Goal: Information Seeking & Learning: Learn about a topic

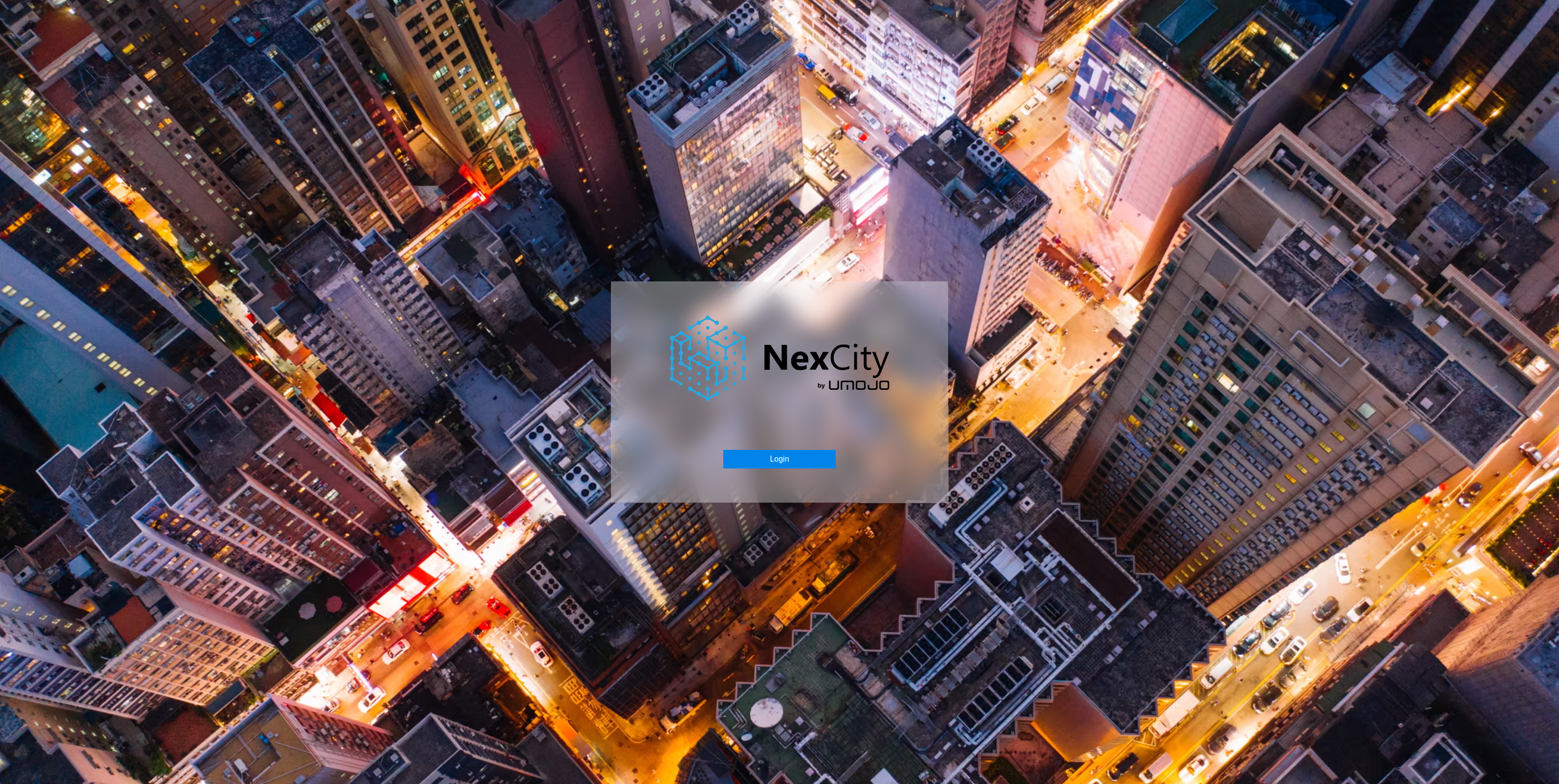
click at [795, 461] on button "Login" at bounding box center [779, 459] width 112 height 19
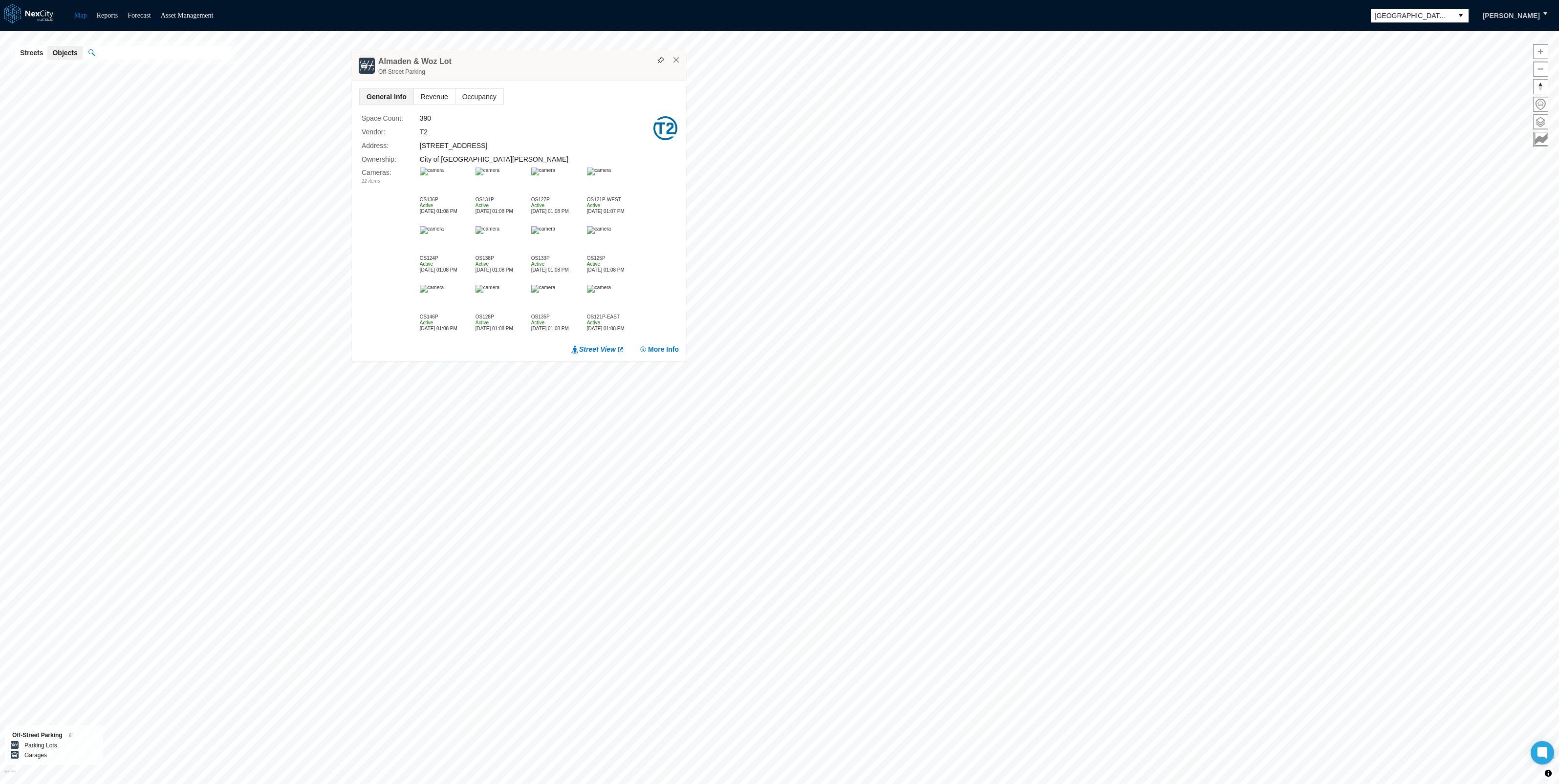
click at [435, 96] on span "Revenue" at bounding box center [435, 97] width 41 height 16
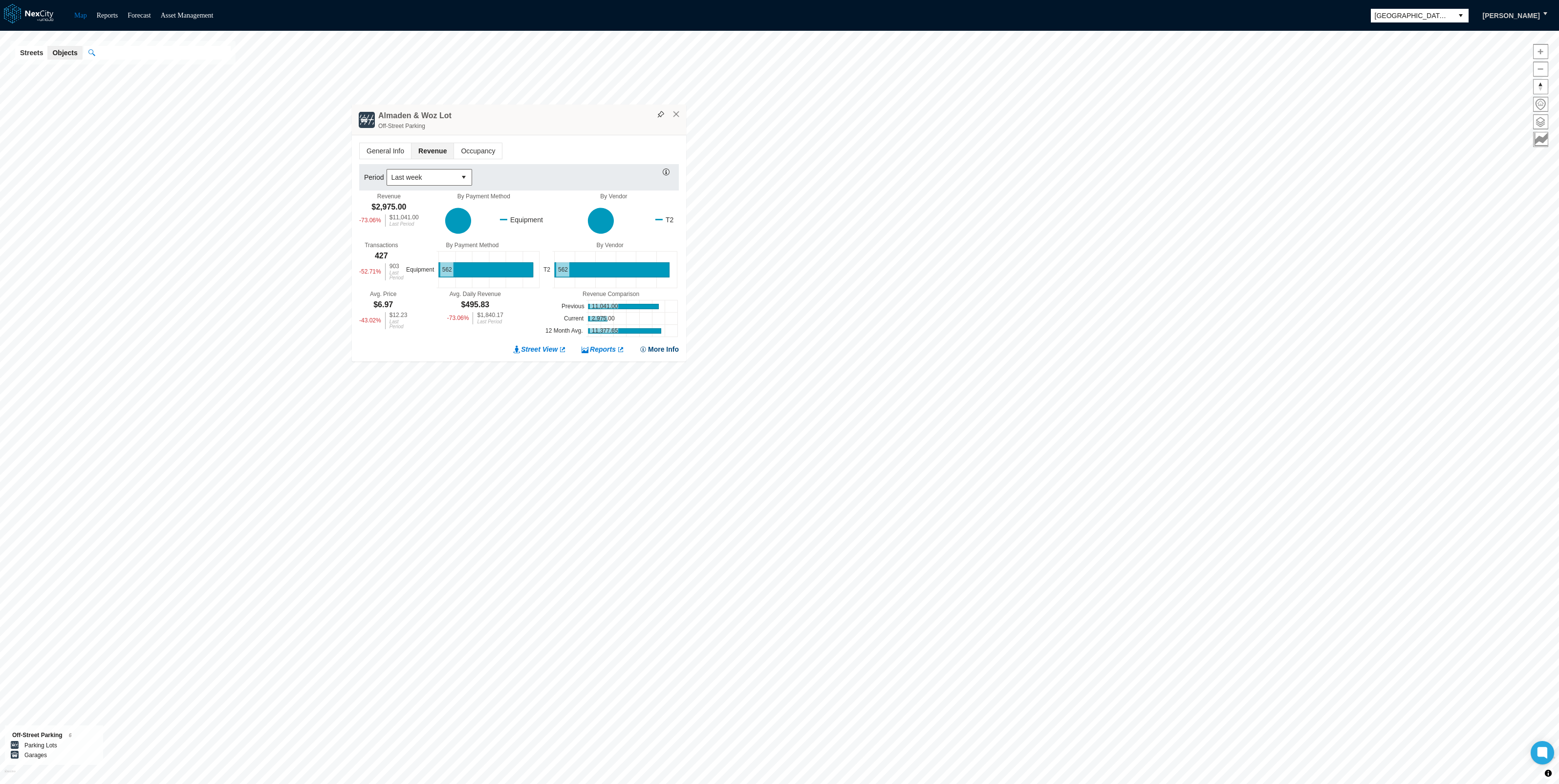
click at [660, 350] on button "More Info" at bounding box center [658, 349] width 39 height 10
click at [1405, 188] on span "Revenue" at bounding box center [1398, 189] width 31 height 11
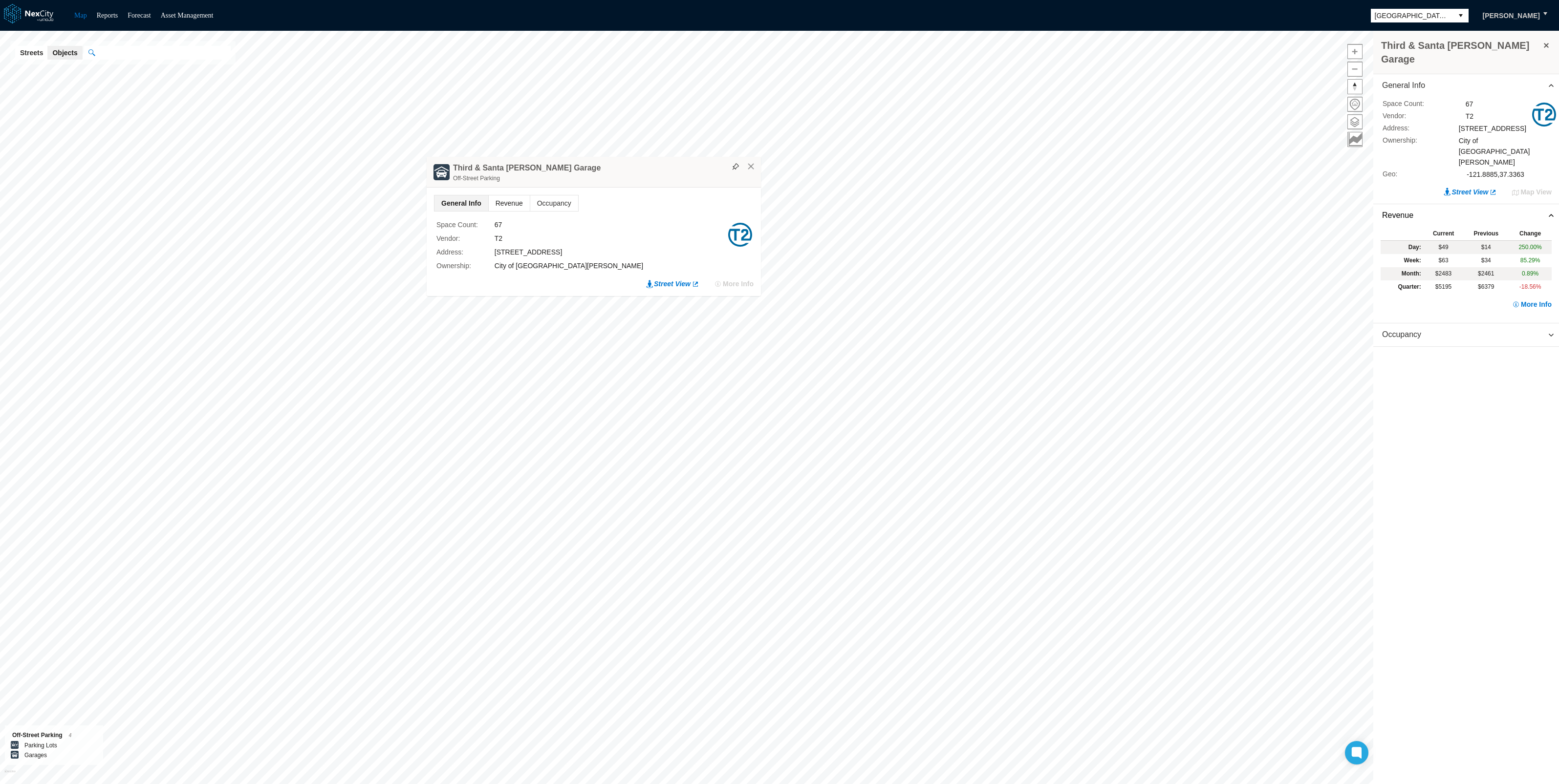
click at [510, 203] on span "Revenue" at bounding box center [510, 203] width 41 height 16
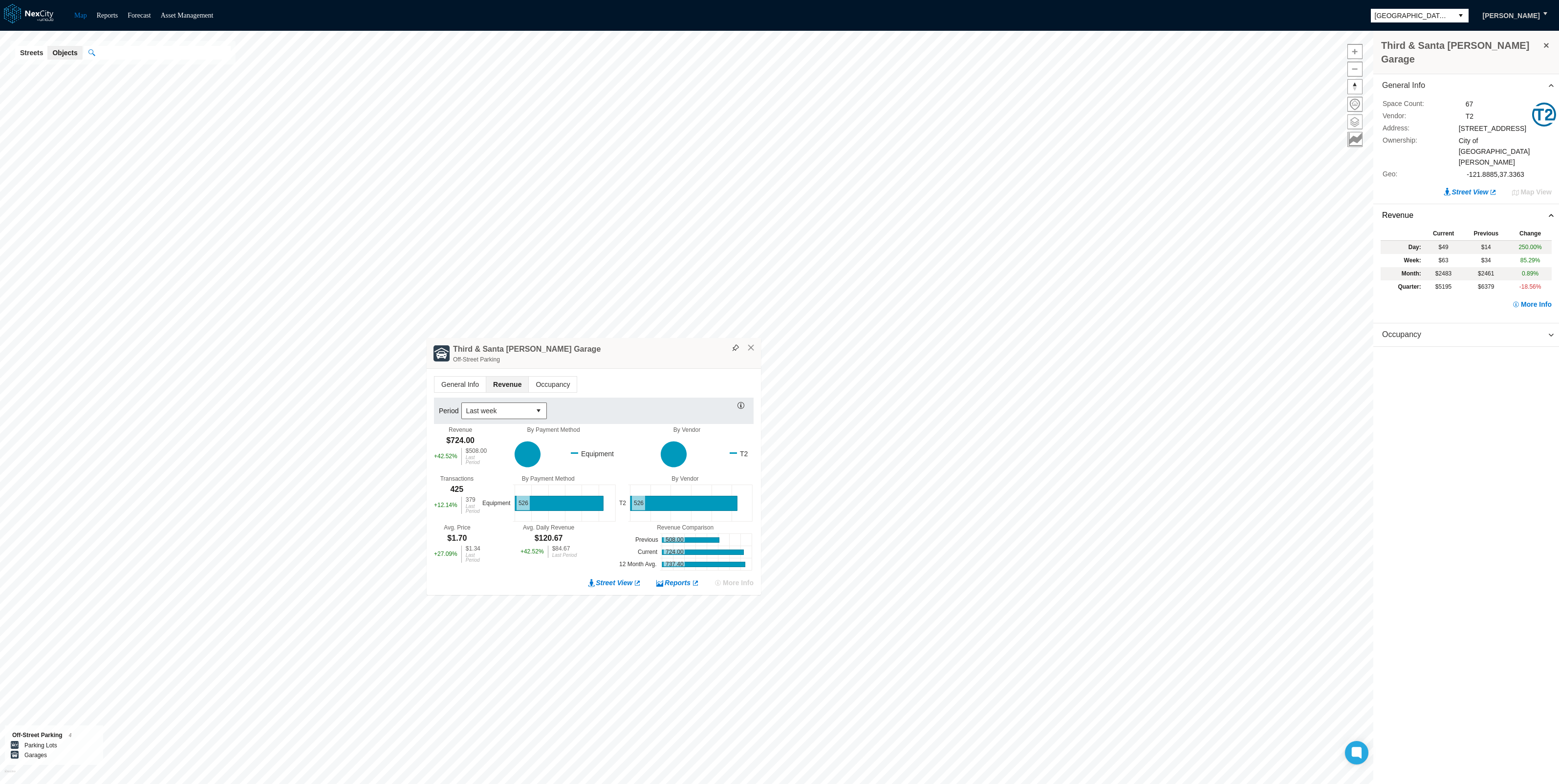
click at [1359, 122] on span at bounding box center [1354, 122] width 14 height 14
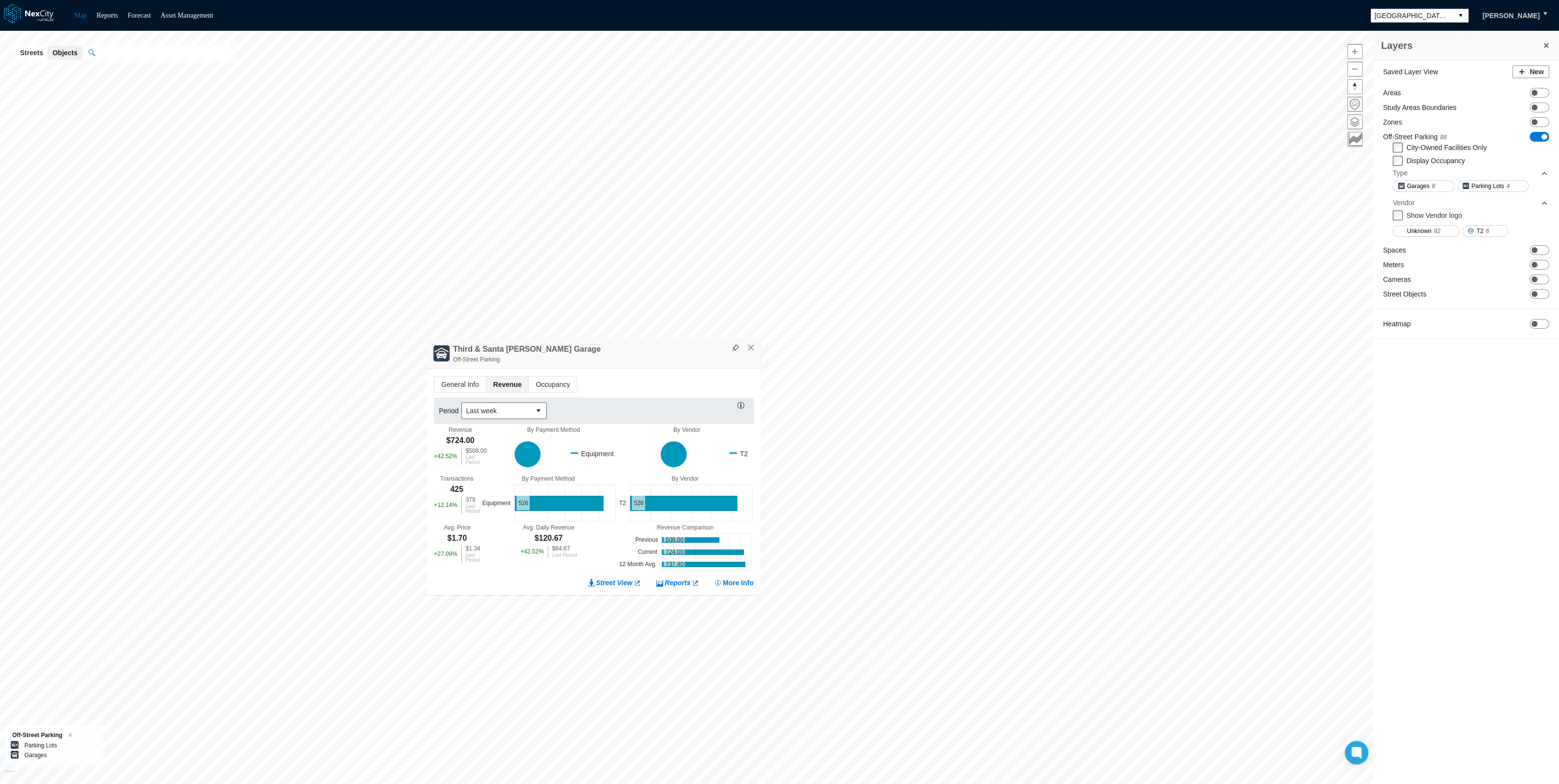
click at [1390, 146] on div "Off-Street Parking 88 ON OFF City-Owned Facilities Only Display Occupancy Type …" at bounding box center [1466, 186] width 166 height 108
click at [750, 347] on button "×" at bounding box center [751, 348] width 9 height 9
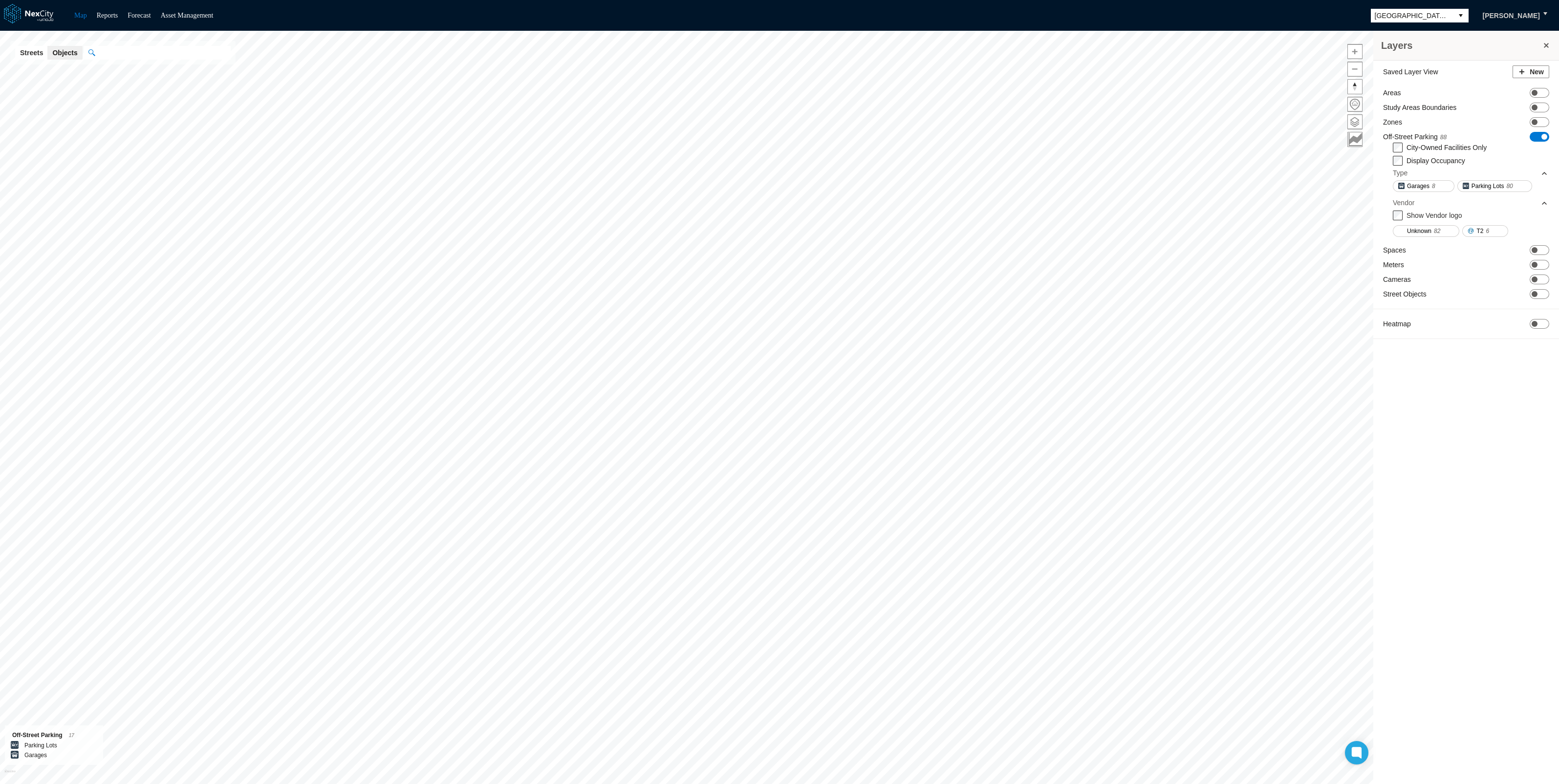
click at [1415, 148] on label "City-Owned Facilities Only" at bounding box center [1446, 147] width 80 height 8
click at [1535, 120] on span at bounding box center [1535, 122] width 6 height 6
click at [1535, 90] on span at bounding box center [1535, 93] width 6 height 6
click at [1537, 298] on span "ON OFF" at bounding box center [1540, 298] width 19 height 10
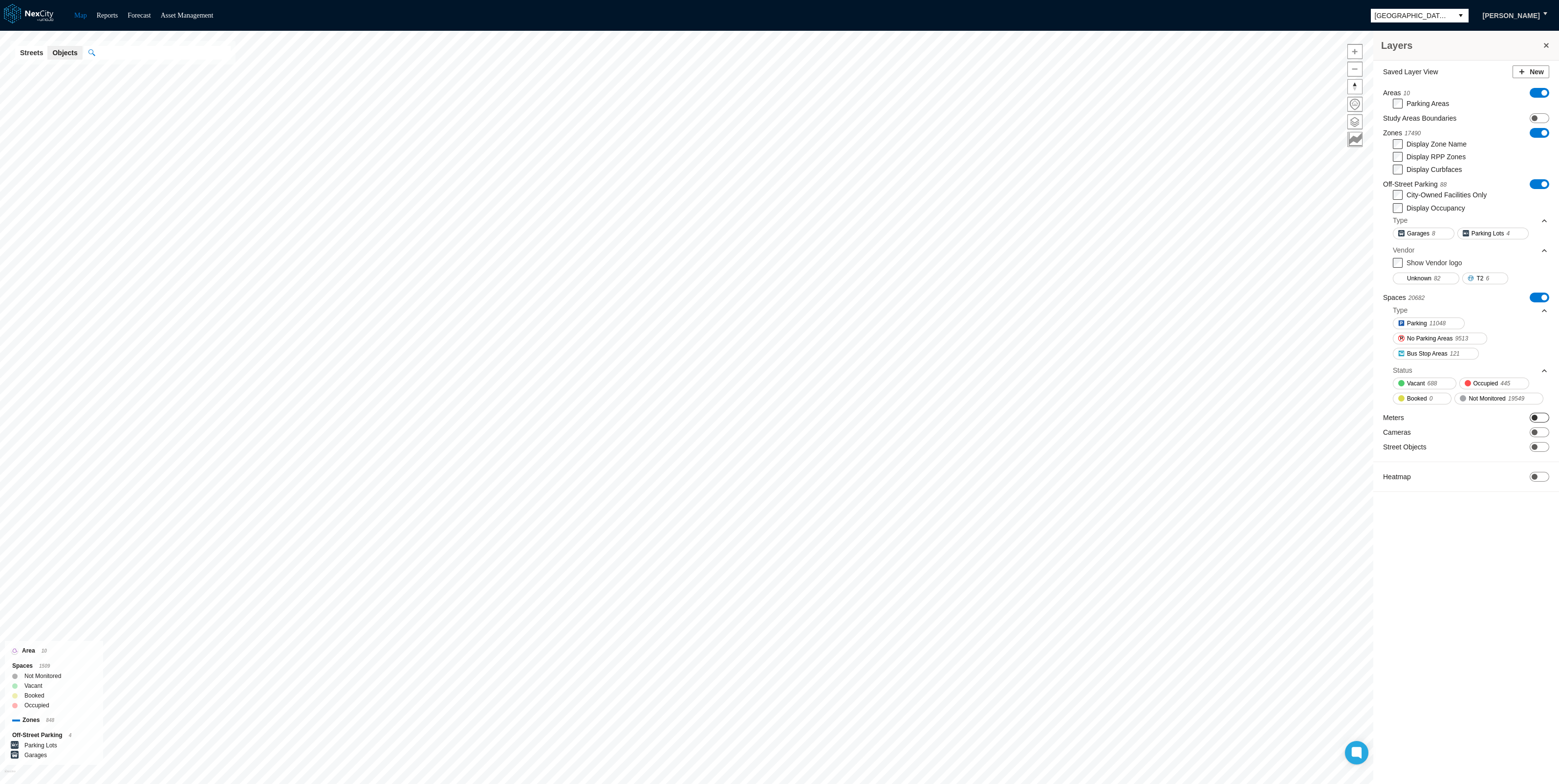
click at [1535, 420] on span at bounding box center [1535, 418] width 6 height 6
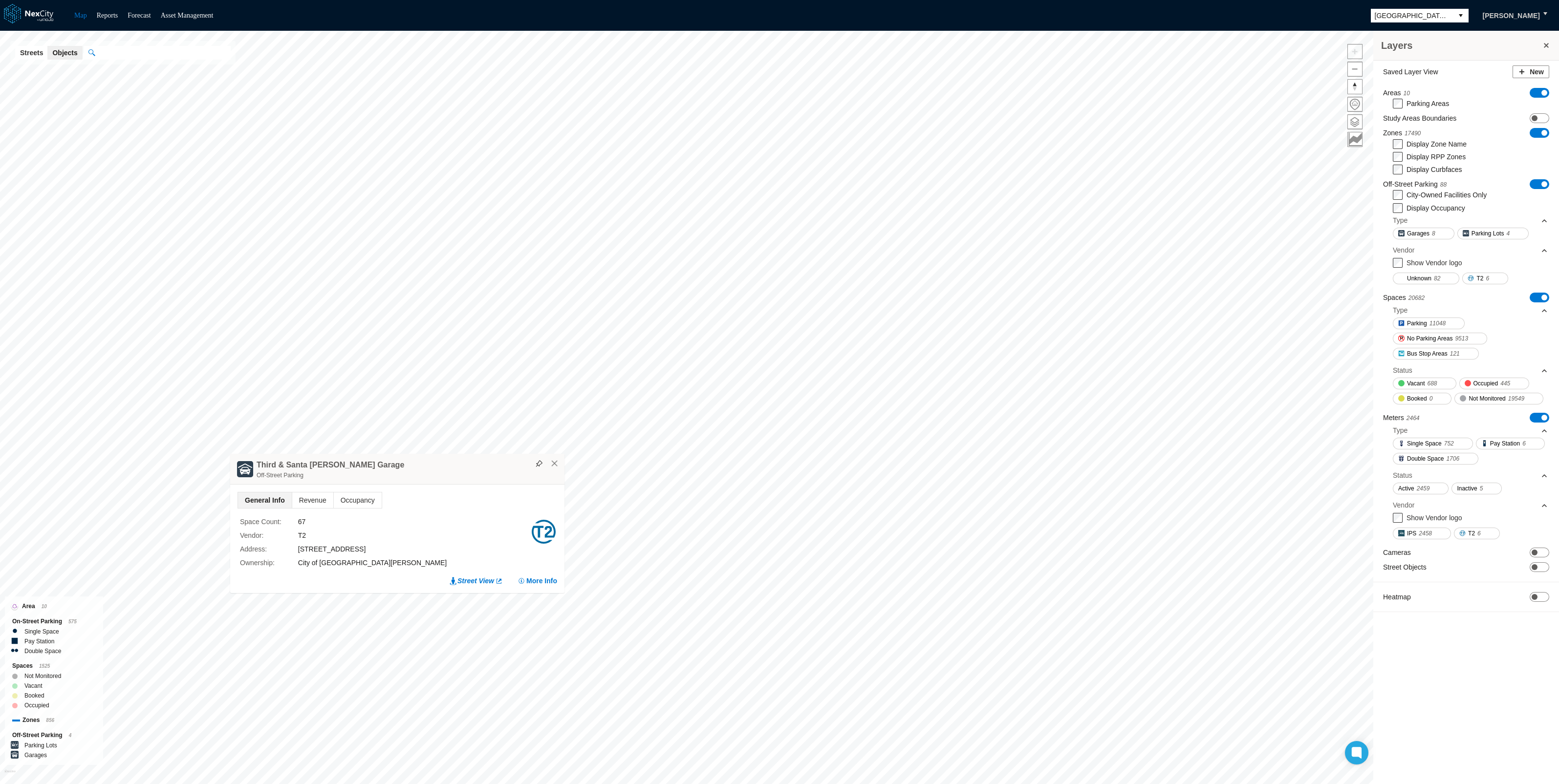
drag, startPoint x: 579, startPoint y: 271, endPoint x: 400, endPoint y: 479, distance: 274.4
click at [400, 479] on div "Off-Street Parking" at bounding box center [408, 475] width 303 height 10
click at [530, 468] on img at bounding box center [530, 466] width 7 height 7
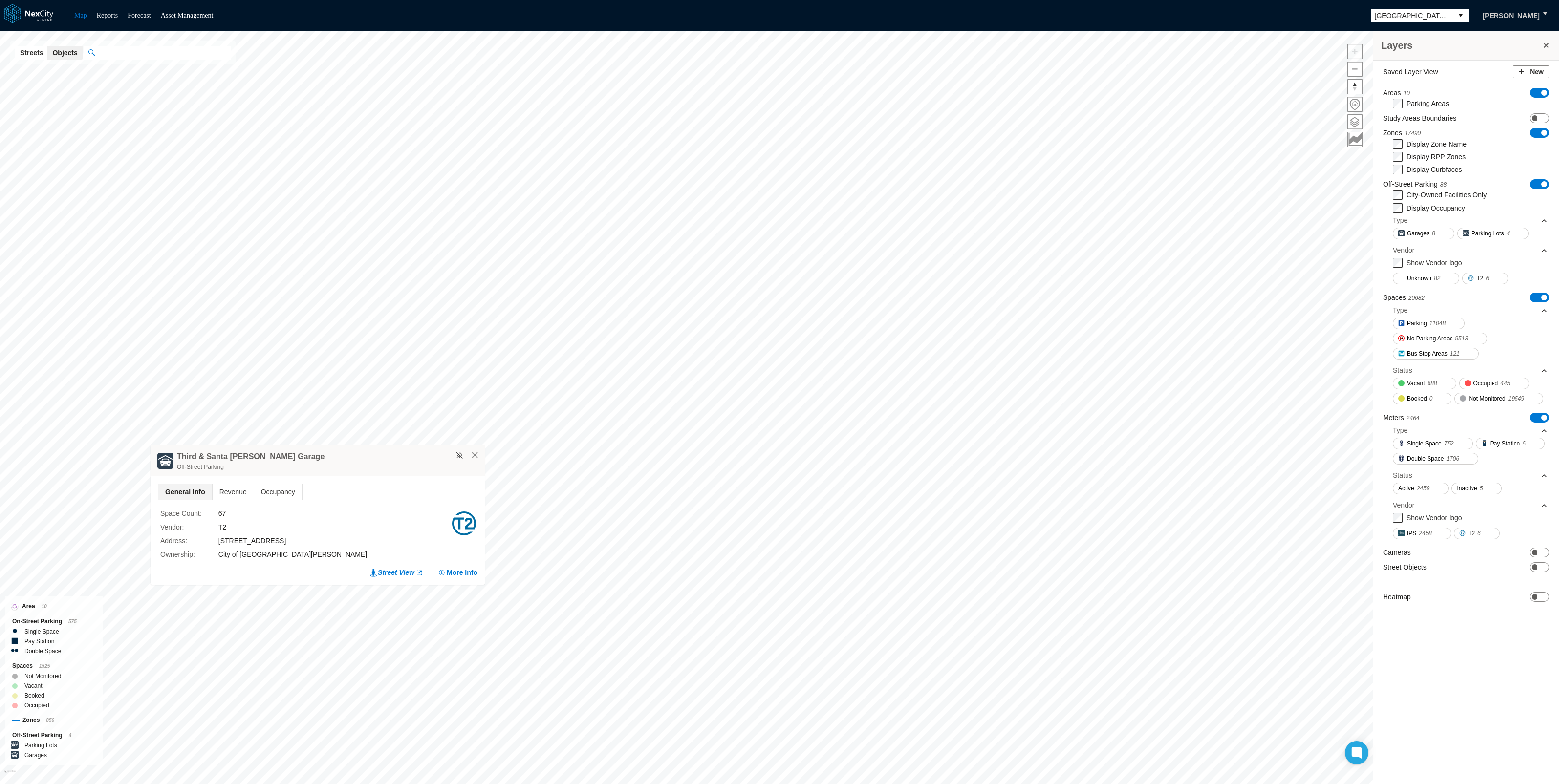
drag, startPoint x: 503, startPoint y: 466, endPoint x: 430, endPoint y: 456, distance: 73.7
click at [429, 454] on div "Third & Santa [PERSON_NAME] Garage Off-Street Parking" at bounding box center [318, 460] width 334 height 31
click at [279, 489] on span "Occupancy" at bounding box center [274, 491] width 48 height 16
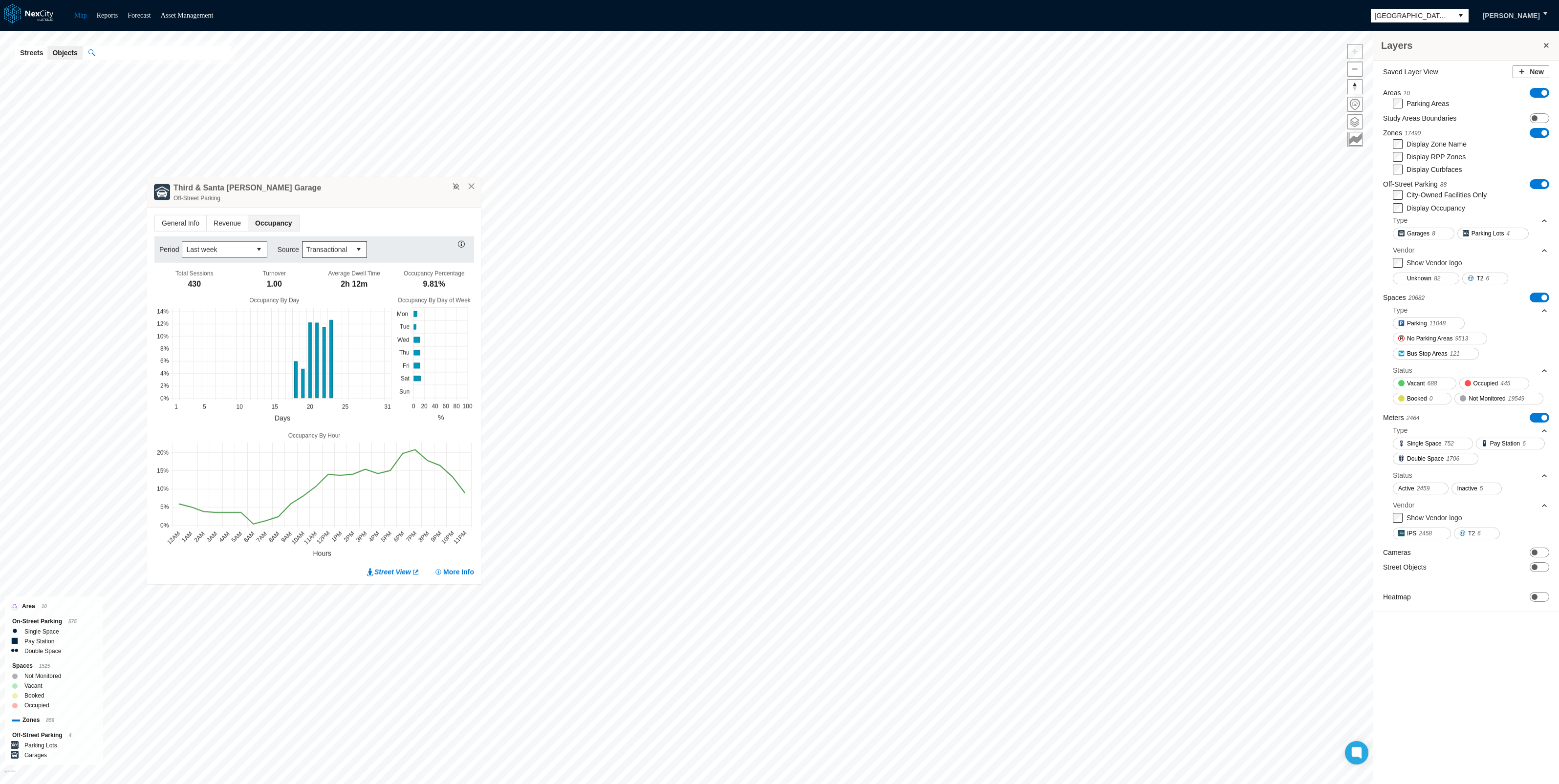
click at [355, 250] on button "select" at bounding box center [359, 250] width 16 height 16
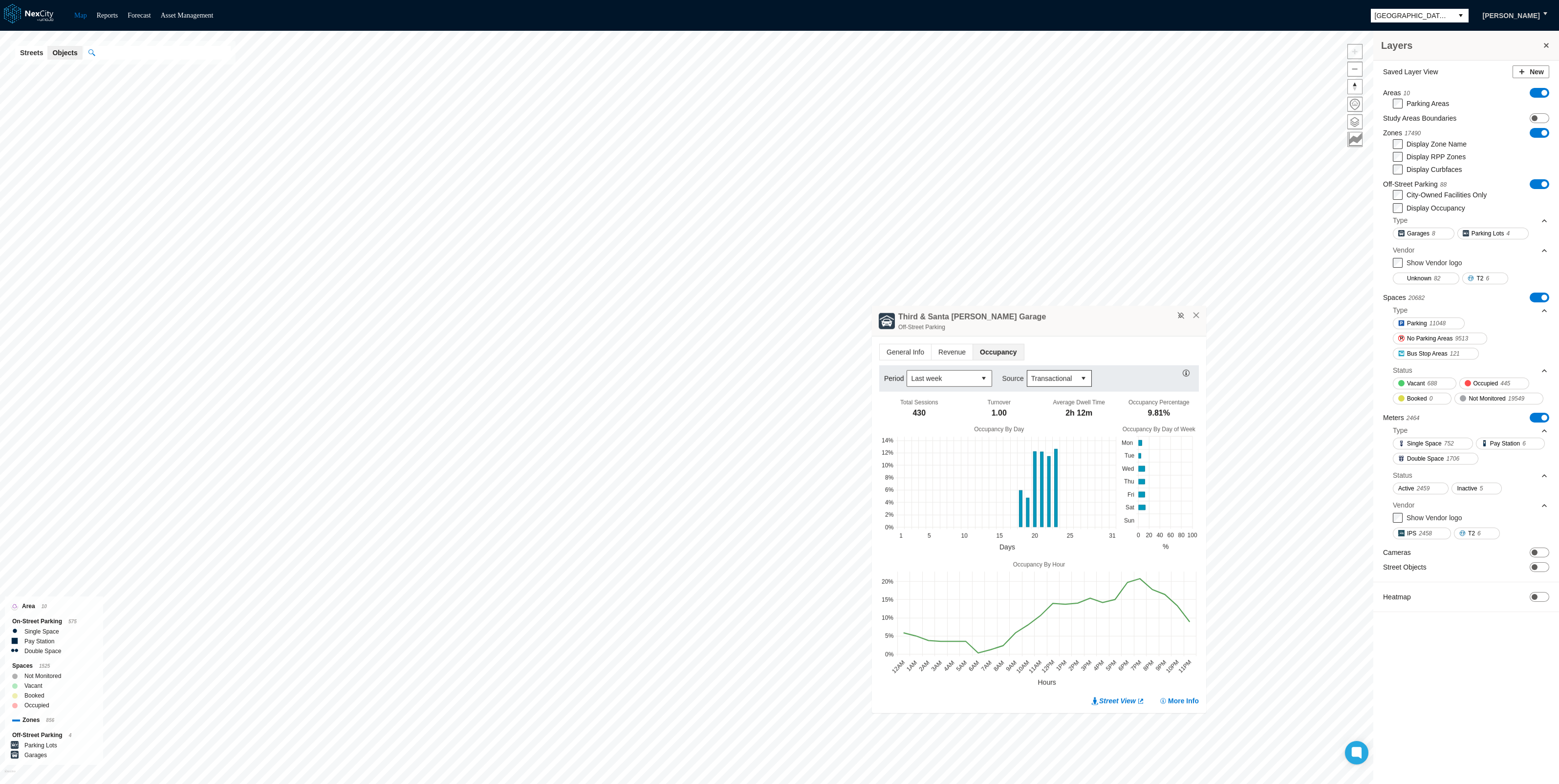
drag, startPoint x: 351, startPoint y: 199, endPoint x: 1076, endPoint y: 249, distance: 726.7
click at [1076, 322] on div "Off-Street Parking" at bounding box center [1049, 327] width 303 height 10
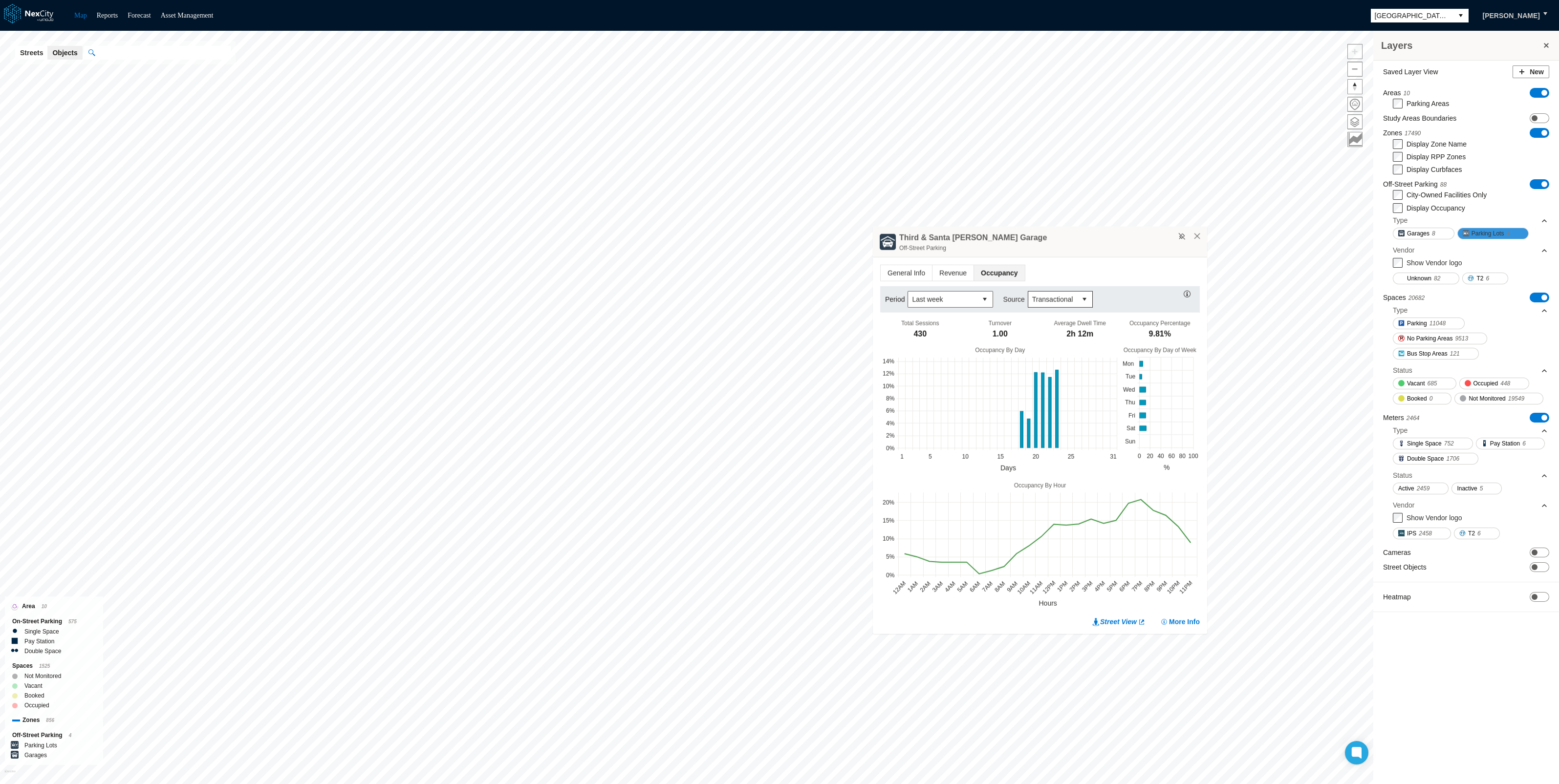
click at [1486, 235] on span "Parking Lots" at bounding box center [1488, 234] width 33 height 10
click at [1481, 234] on span "Parking Lots" at bounding box center [1488, 234] width 33 height 10
click at [953, 268] on span "Revenue" at bounding box center [953, 273] width 41 height 16
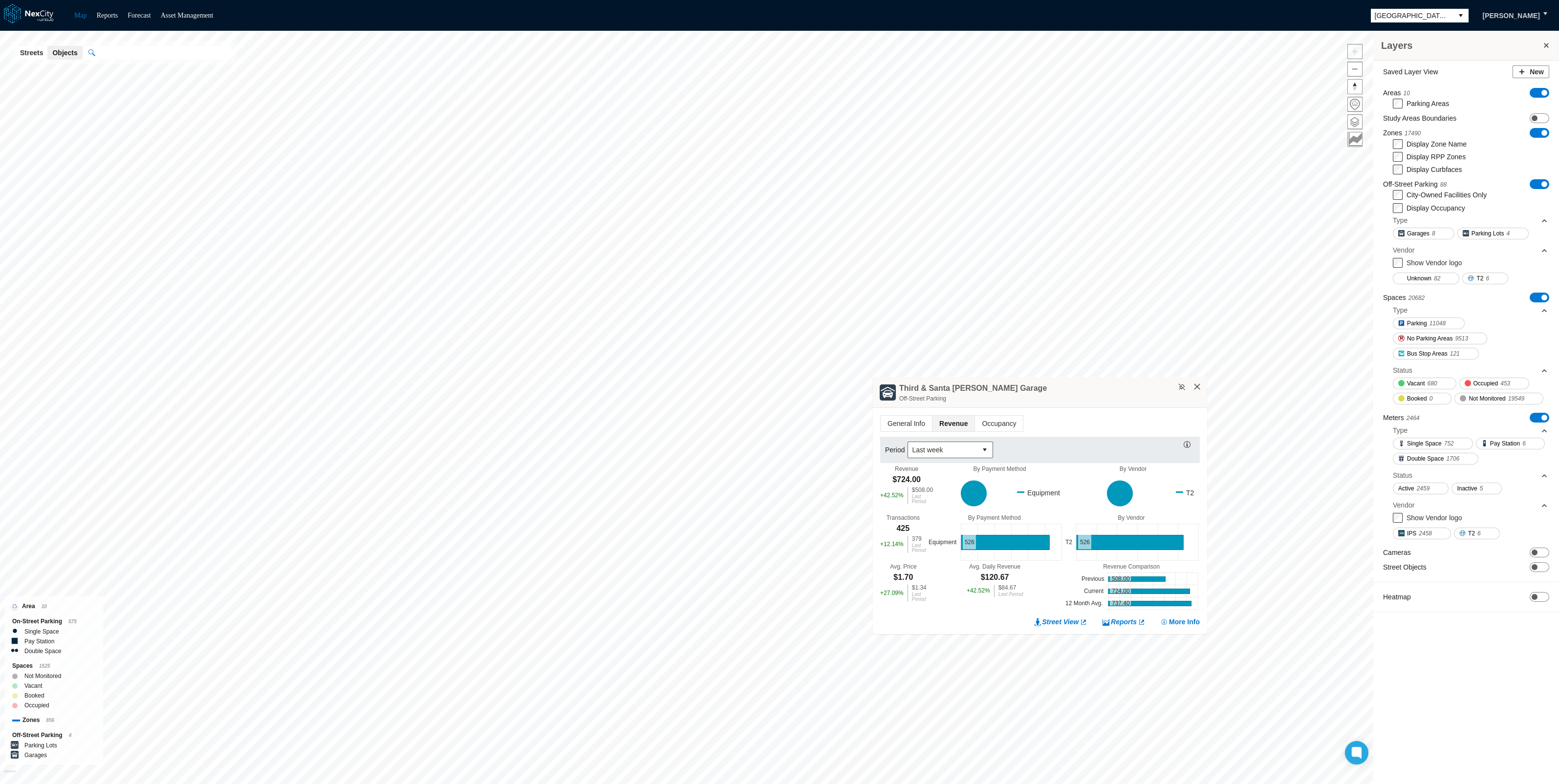
click at [1196, 384] on button "×" at bounding box center [1197, 387] width 9 height 9
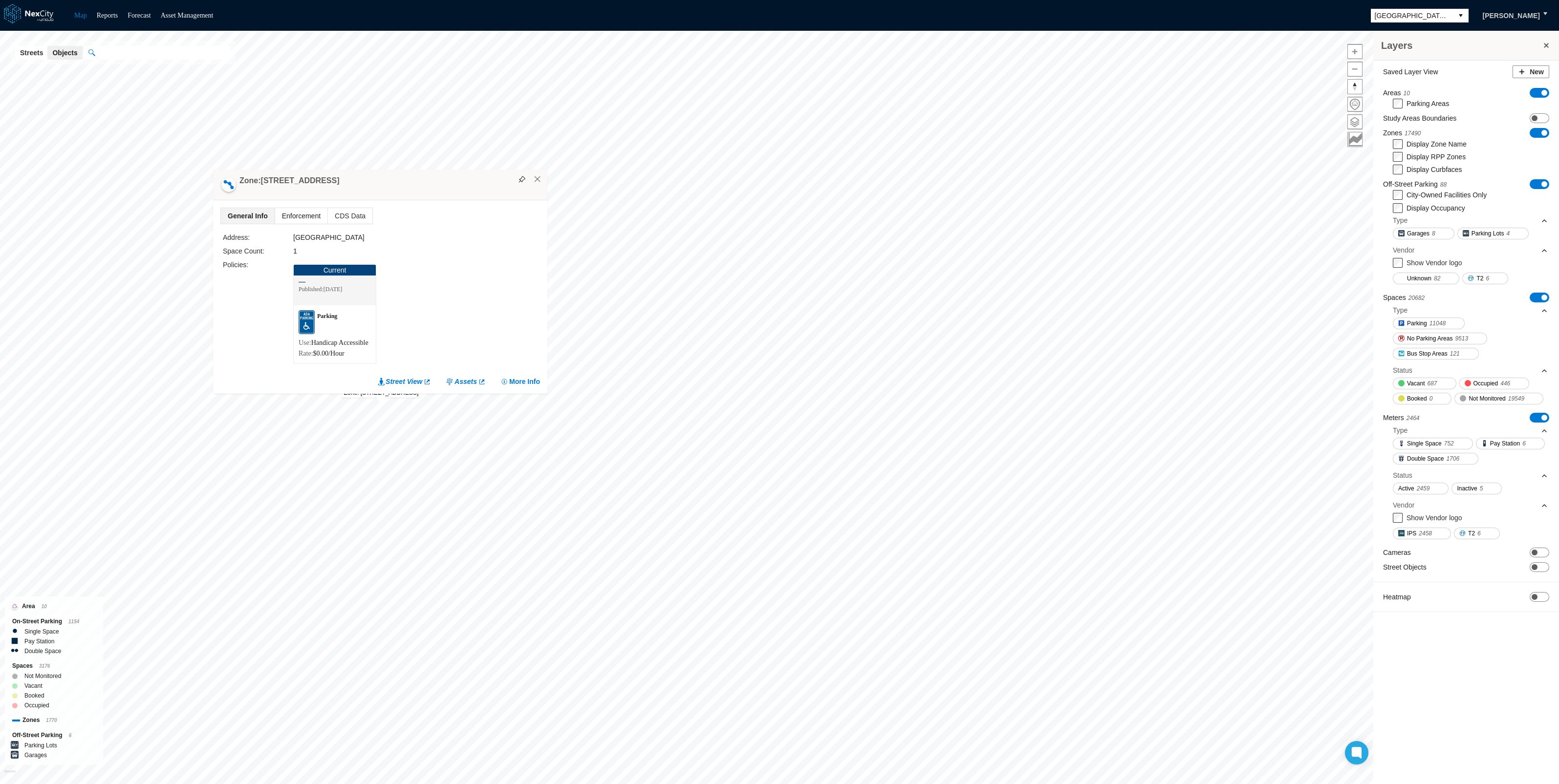
click at [295, 208] on span "Enforcement" at bounding box center [301, 216] width 52 height 16
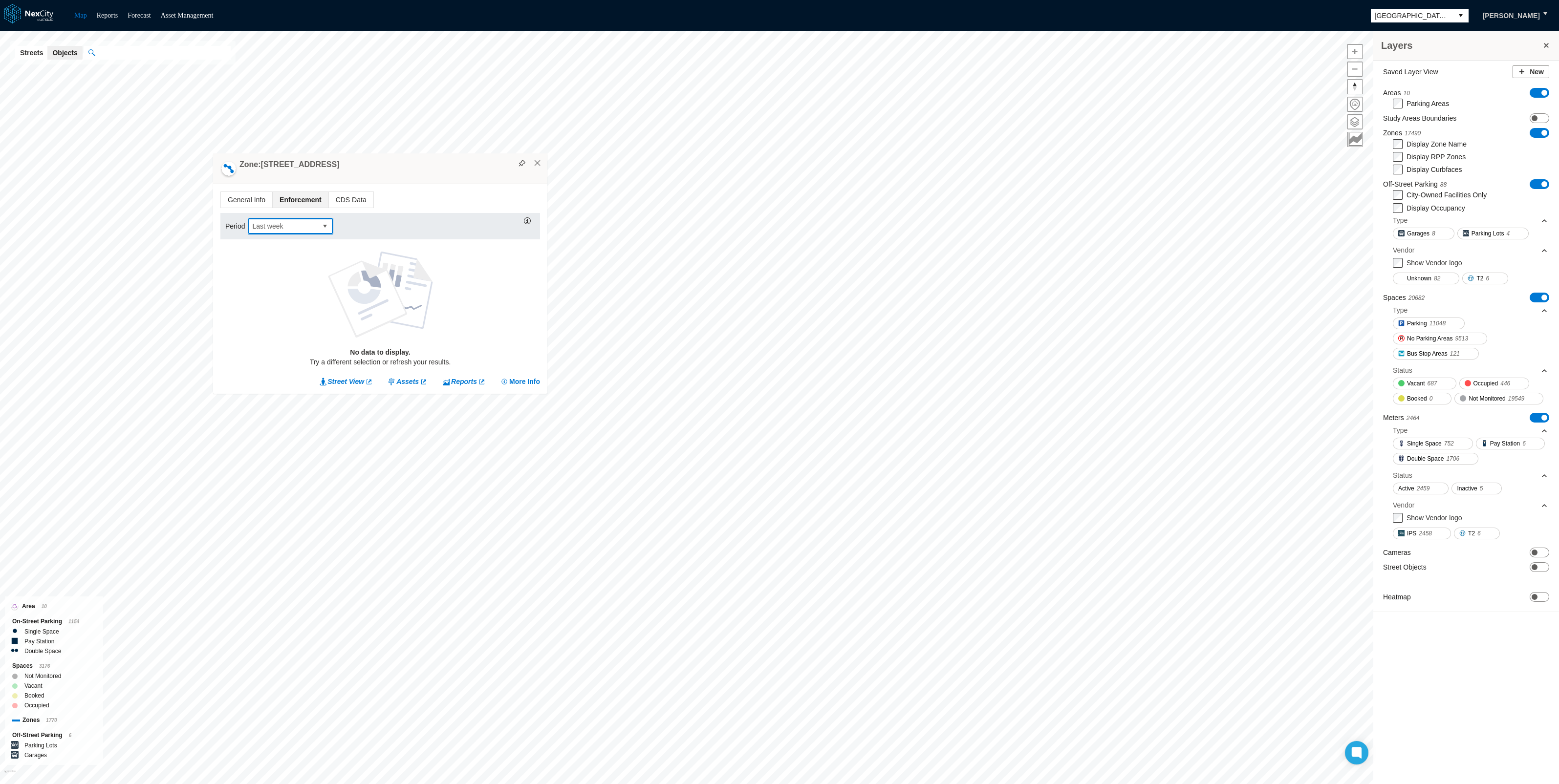
click at [313, 222] on span "Last week" at bounding box center [283, 226] width 61 height 10
click at [300, 310] on li "Last year" at bounding box center [290, 315] width 85 height 18
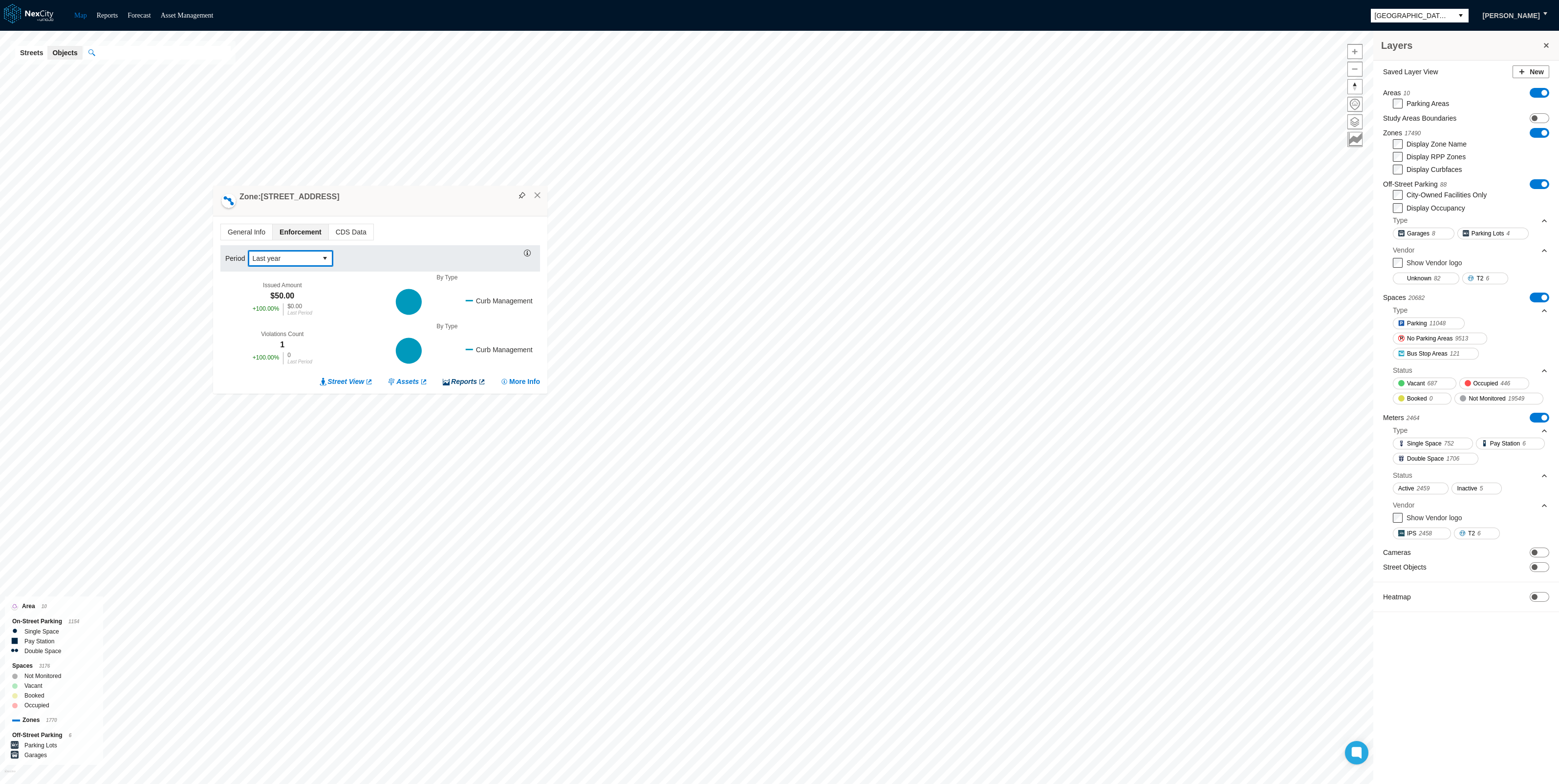
click at [463, 380] on link "Reports" at bounding box center [464, 382] width 44 height 10
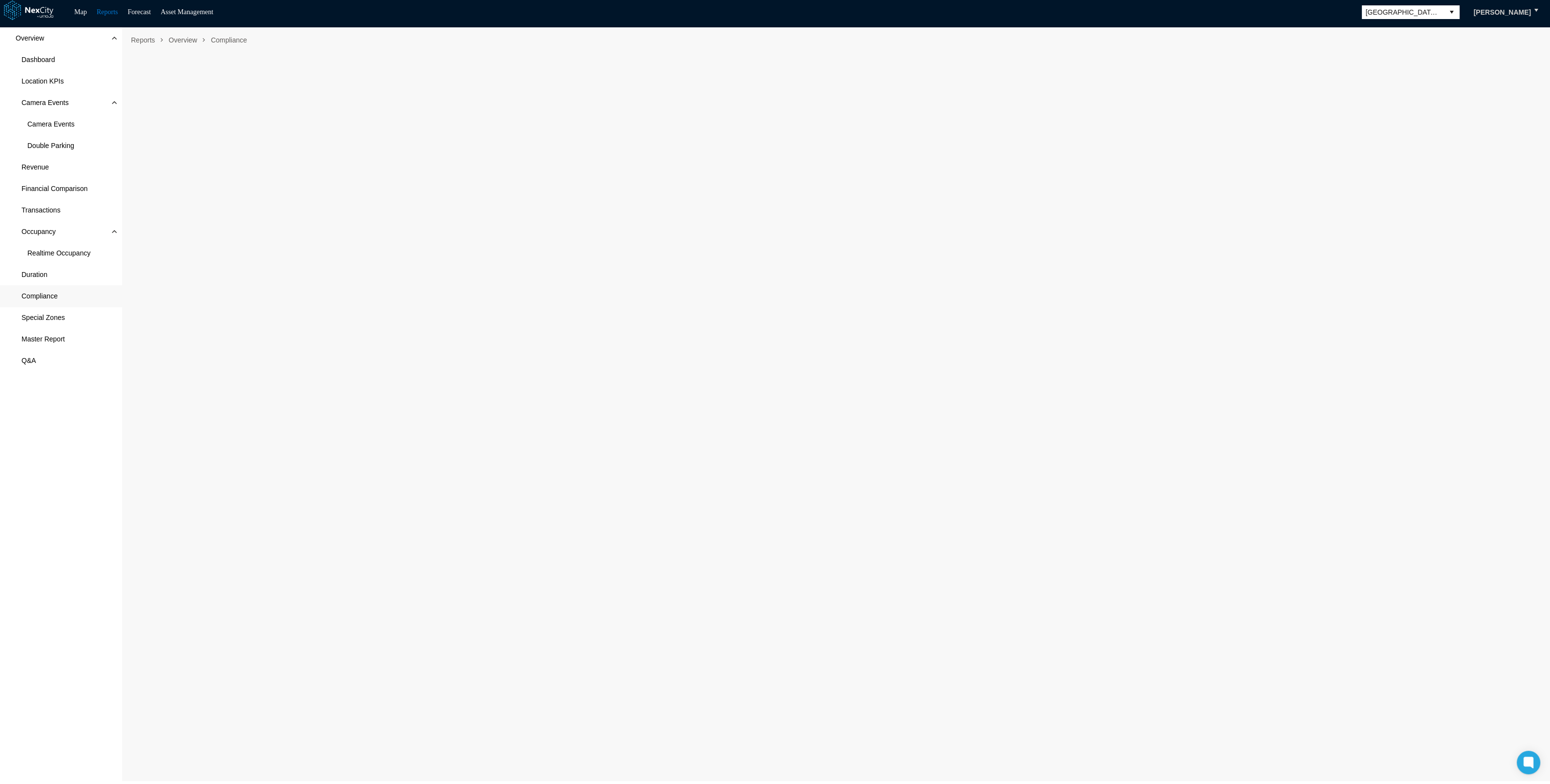
scroll to position [5, 0]
